Goal: Find specific page/section: Find specific page/section

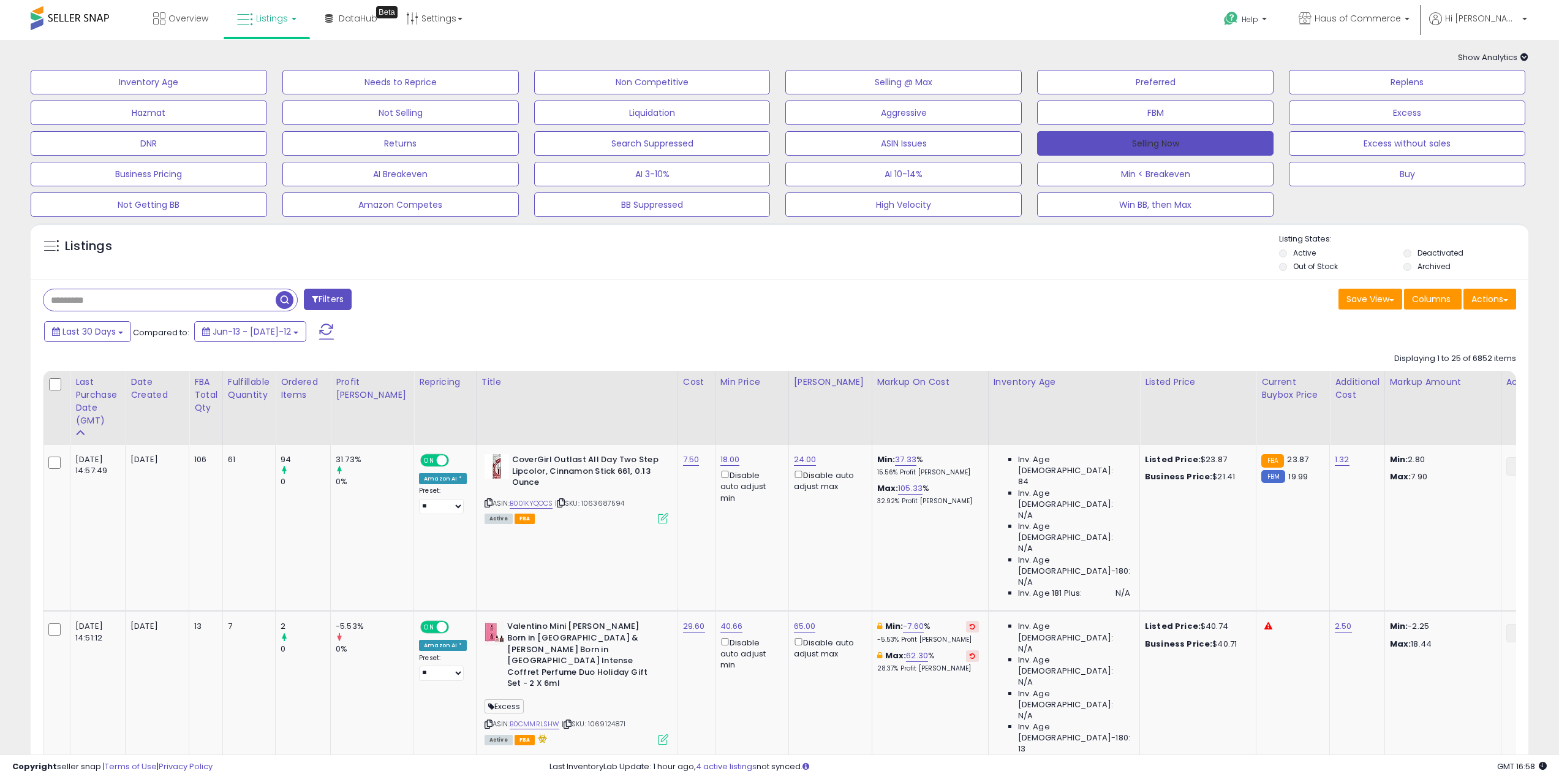
drag, startPoint x: 1108, startPoint y: 146, endPoint x: 1087, endPoint y: 145, distance: 21.5
click at [1108, 146] on button "Selling Now" at bounding box center [1155, 143] width 236 height 25
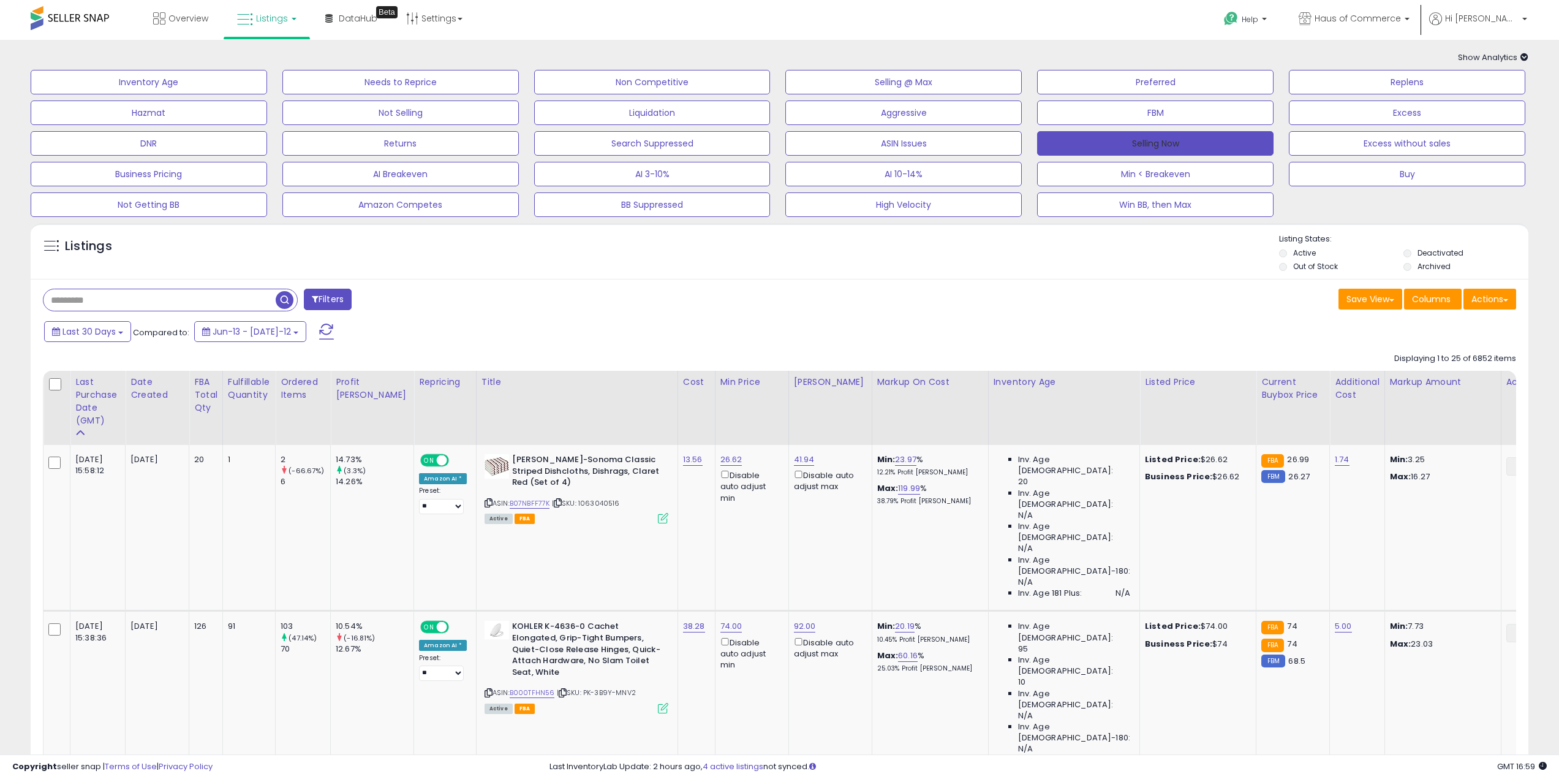
click at [1194, 144] on button "Selling Now" at bounding box center [1155, 143] width 236 height 25
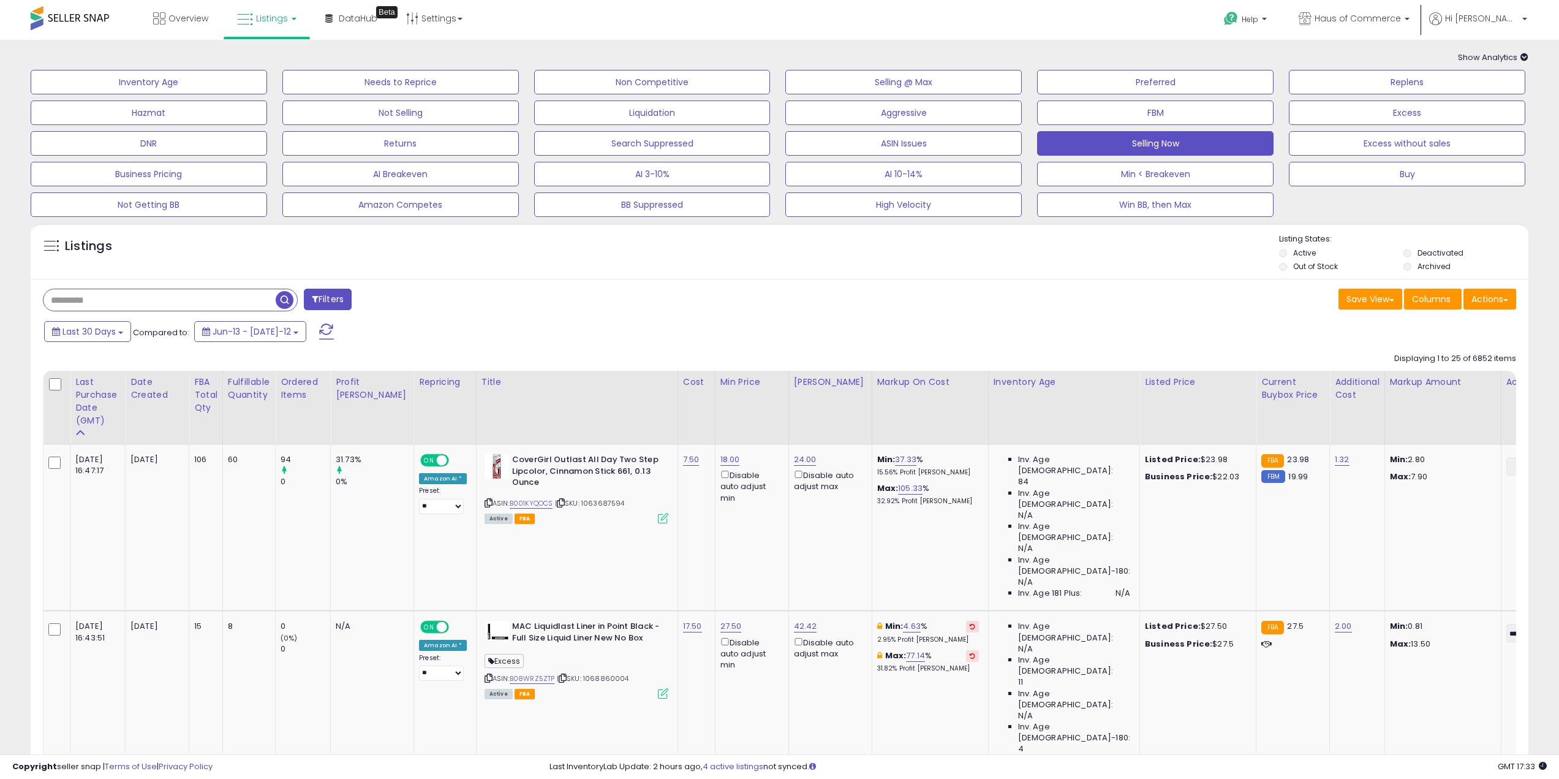
click at [1007, 310] on div "Save View Save As New View Update Current View Columns Actions Import Import Wa…" at bounding box center [1153, 301] width 746 height 24
click at [1175, 144] on button "Selling Now" at bounding box center [1155, 143] width 236 height 25
